Goal: Transaction & Acquisition: Purchase product/service

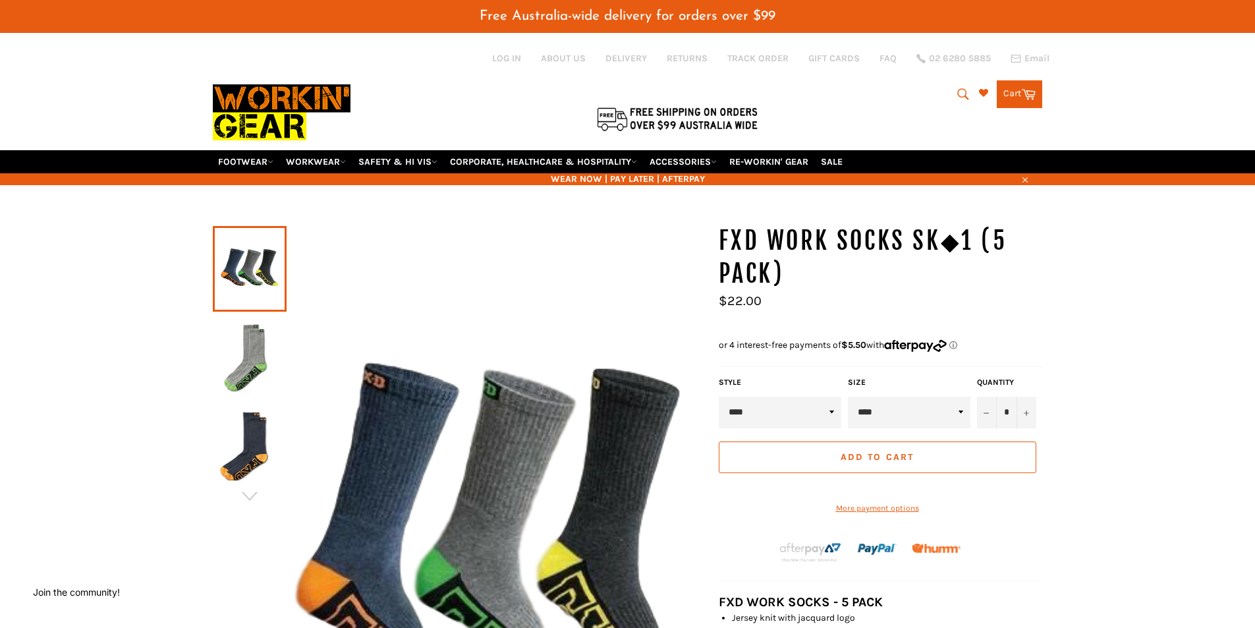
click at [926, 412] on select "****" at bounding box center [909, 413] width 123 height 32
click at [904, 453] on span "Add to Cart" at bounding box center [876, 456] width 73 height 11
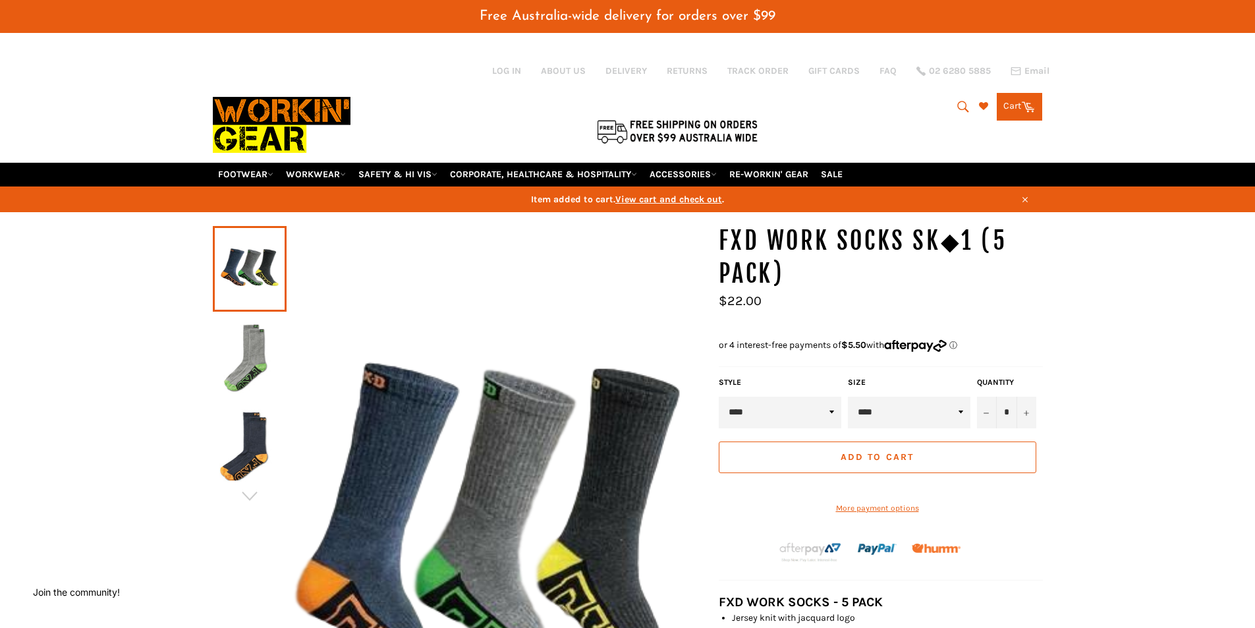
click at [1024, 117] on link "Cart Cart 0 items" at bounding box center [1019, 107] width 45 height 28
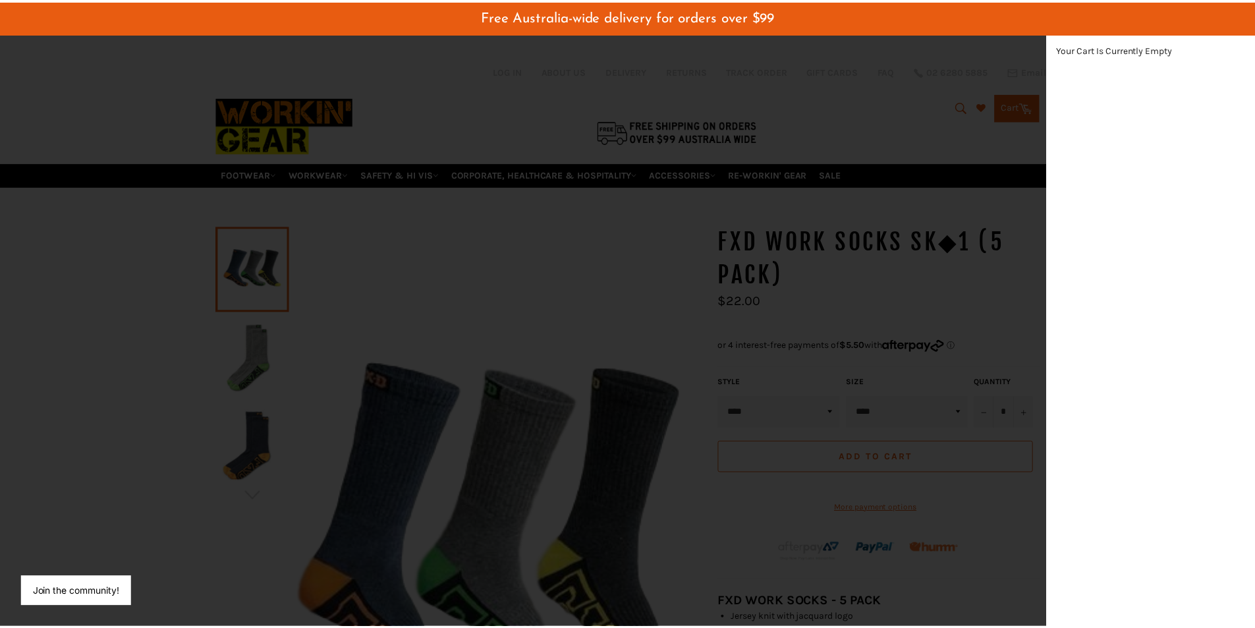
scroll to position [373, 22]
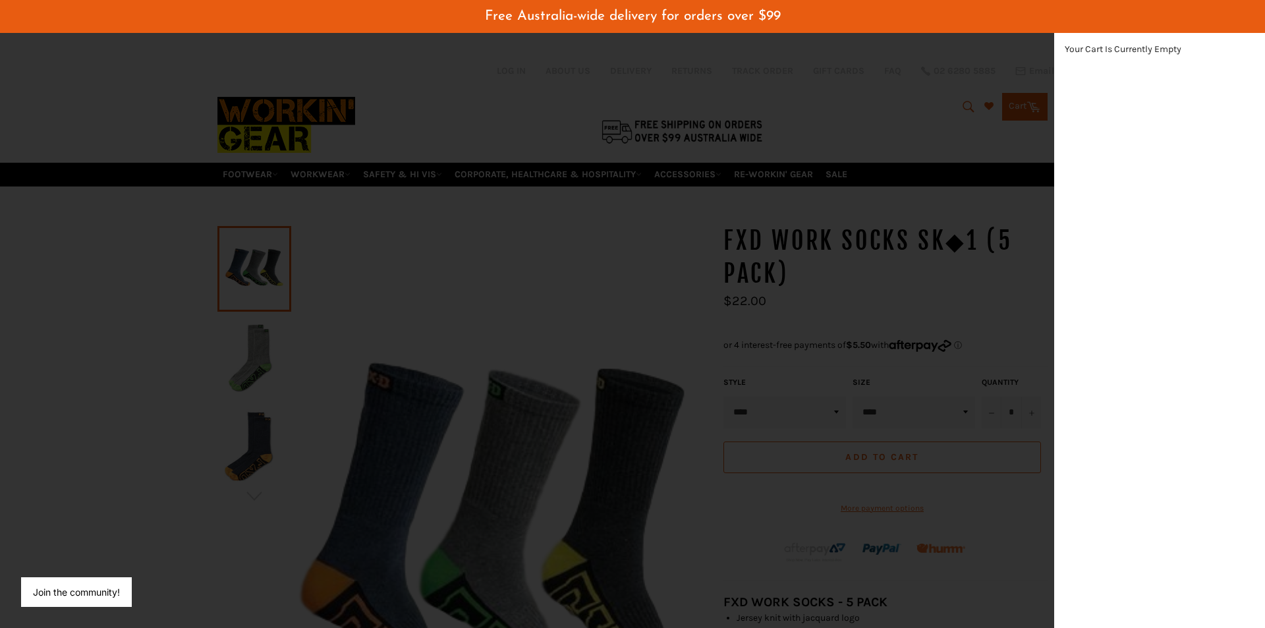
click at [987, 320] on div "modal" at bounding box center [632, 314] width 1265 height 628
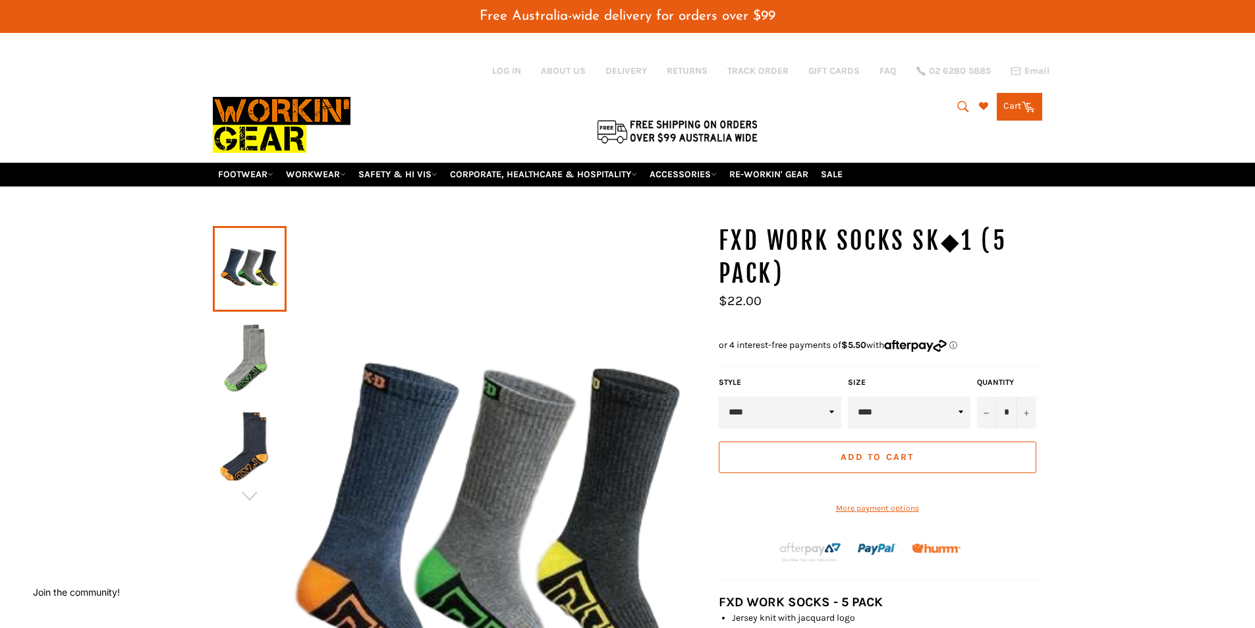
click at [854, 458] on span "Add to Cart" at bounding box center [876, 456] width 73 height 11
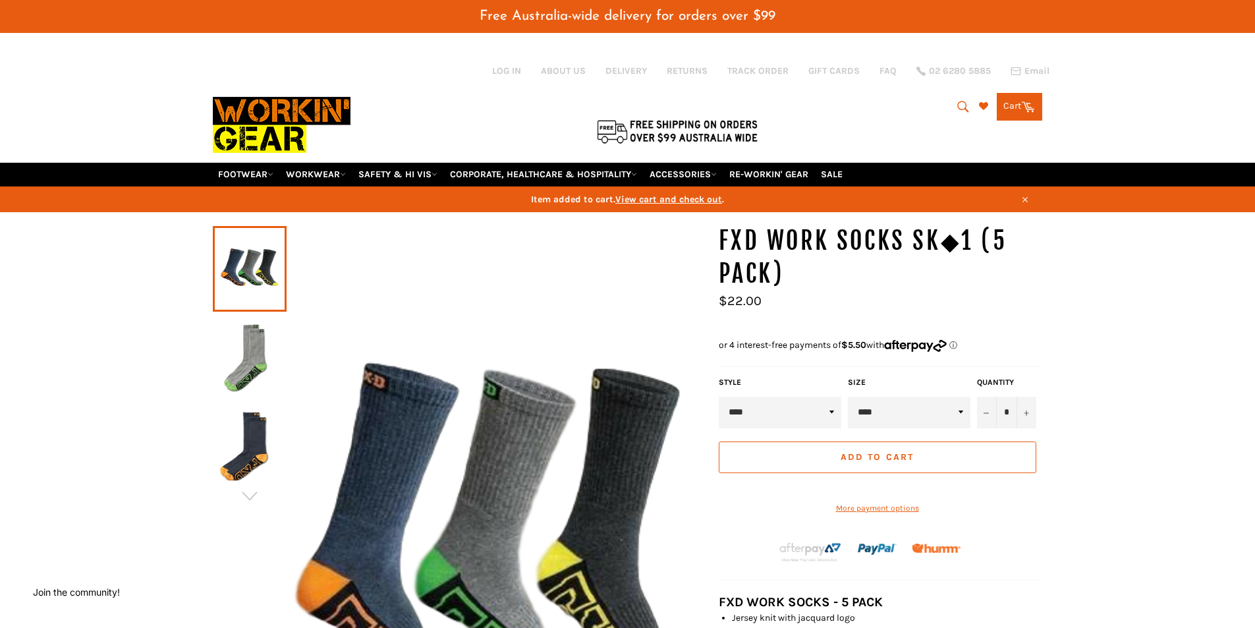
click at [854, 458] on span "Add to Cart" at bounding box center [876, 456] width 73 height 11
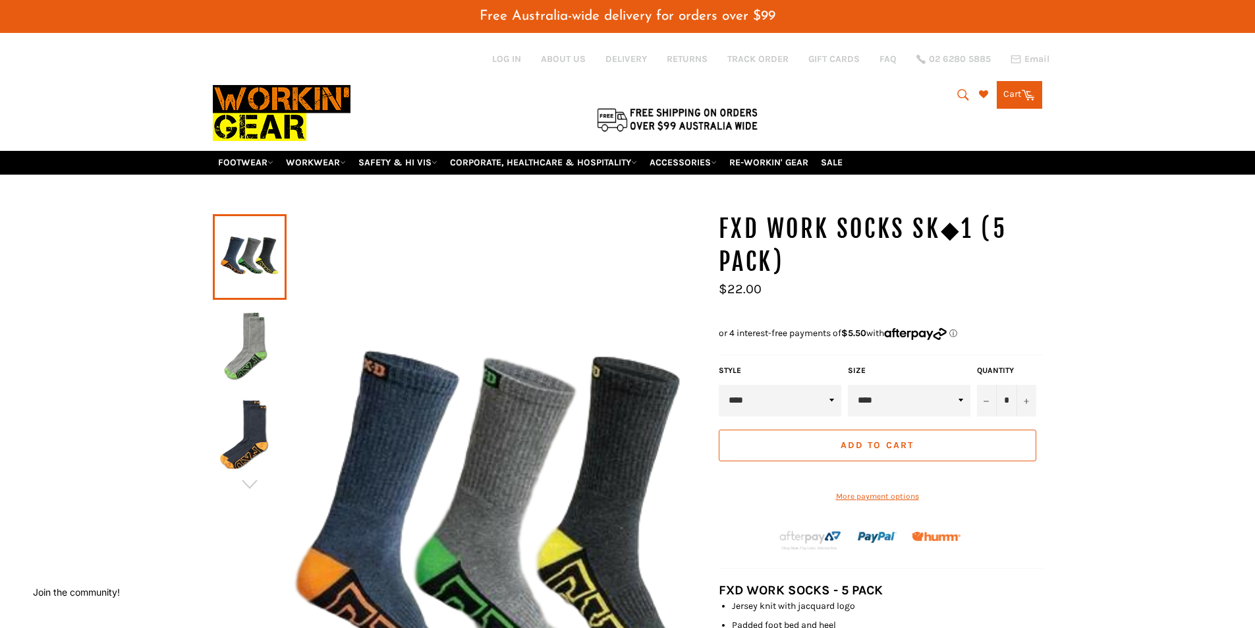
scroll to position [0, 0]
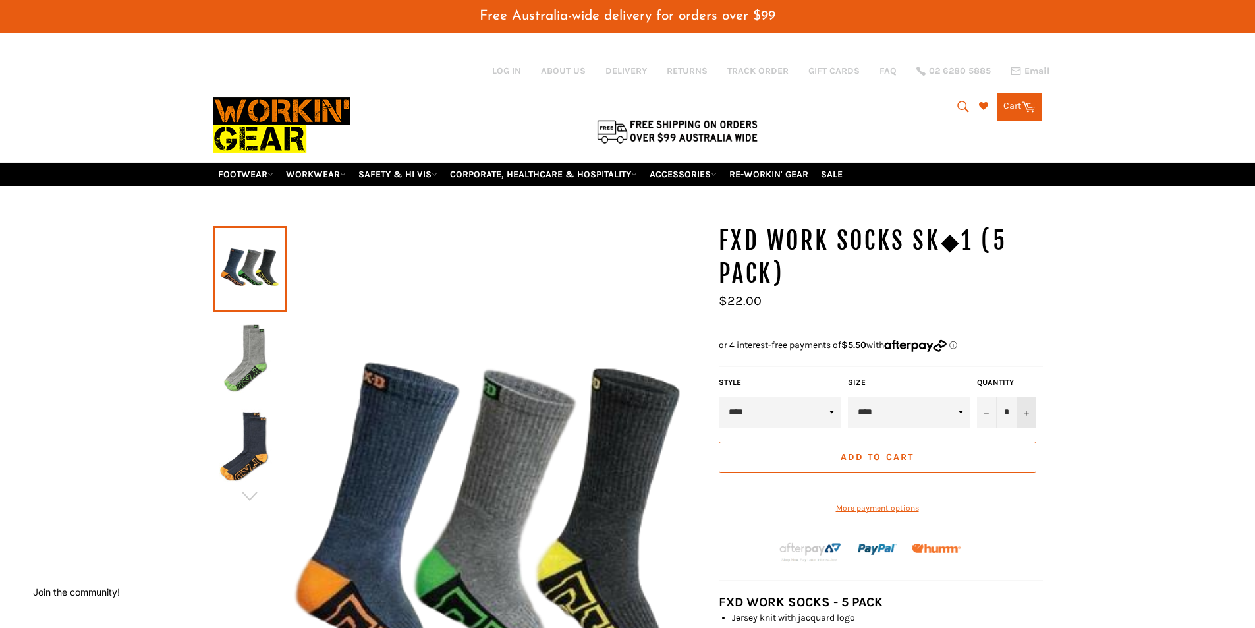
click at [1033, 414] on button "+" at bounding box center [1026, 413] width 20 height 32
click at [983, 414] on icon "Reduce item quantity by one" at bounding box center [985, 412] width 5 height 5
type input "*"
click at [856, 462] on button "Add to Cart" at bounding box center [877, 457] width 317 height 32
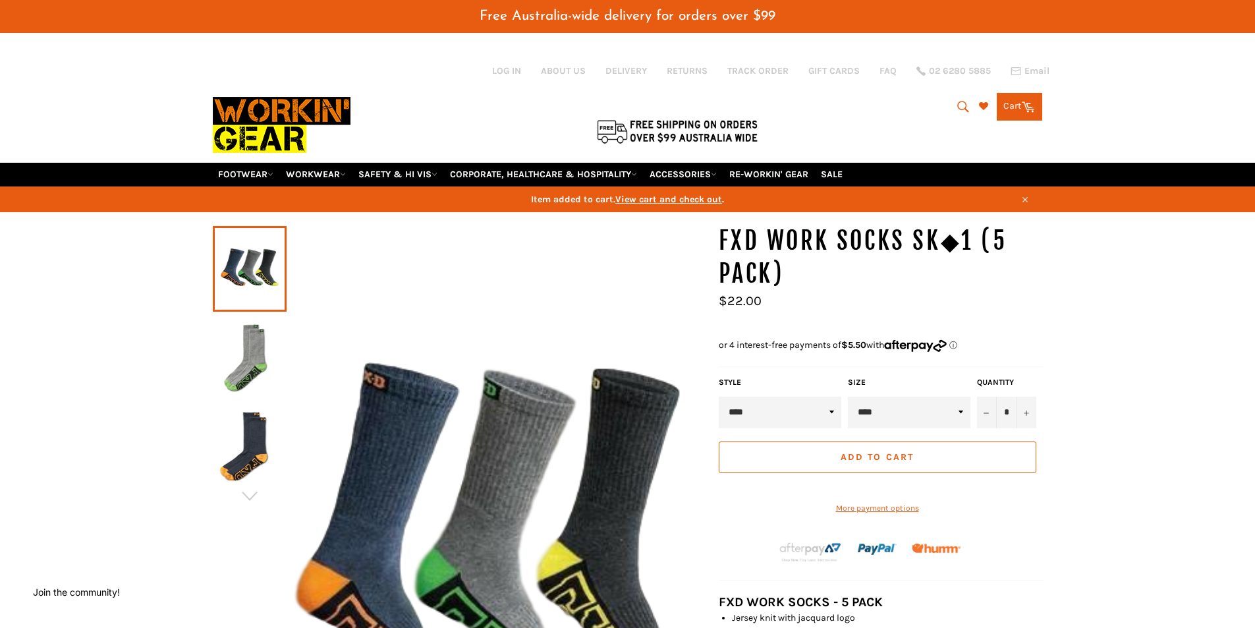
click at [670, 194] on span "View cart and check out" at bounding box center [668, 199] width 107 height 11
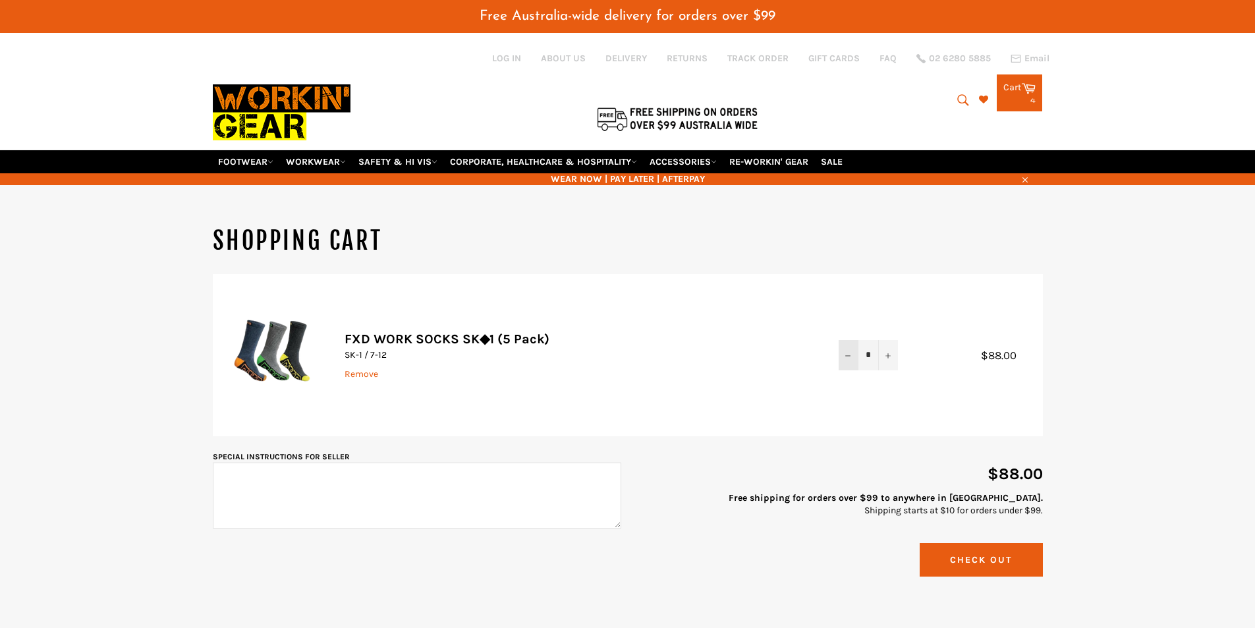
click at [844, 356] on button "−" at bounding box center [848, 355] width 20 height 30
click at [844, 320] on td "Quantity * − +" at bounding box center [868, 355] width 86 height 162
click at [844, 351] on button "−" at bounding box center [848, 355] width 20 height 30
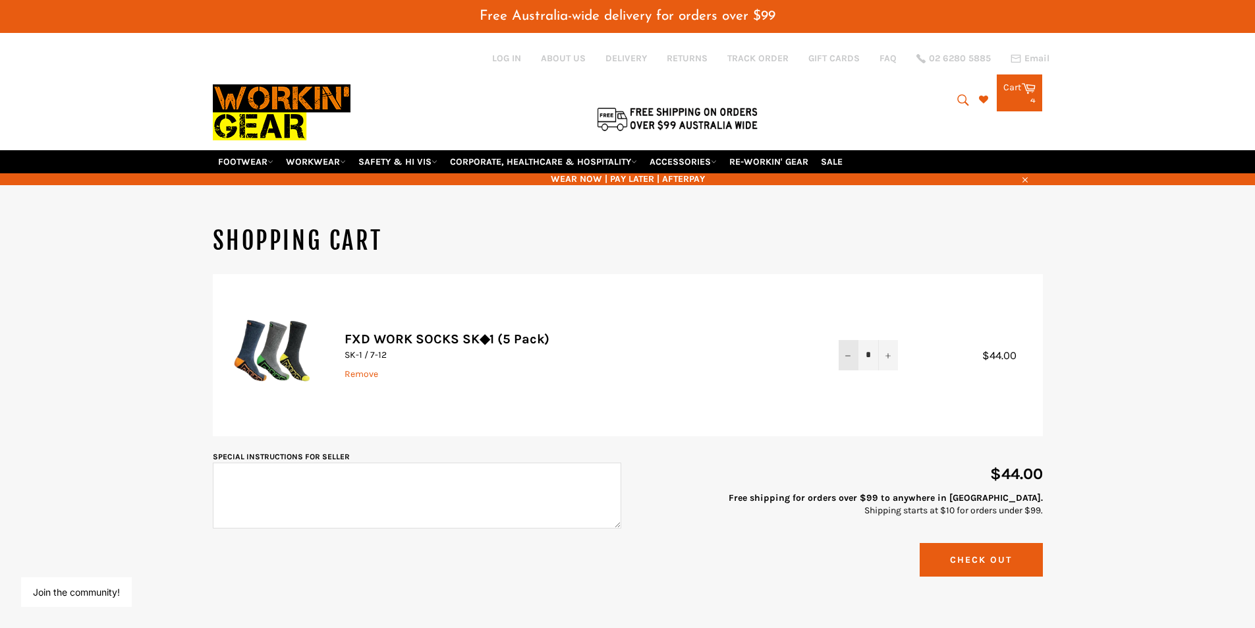
click at [852, 354] on button "−" at bounding box center [848, 355] width 20 height 30
click at [982, 563] on button "Check Out" at bounding box center [980, 560] width 123 height 34
